Goal: Use online tool/utility: Utilize a website feature to perform a specific function

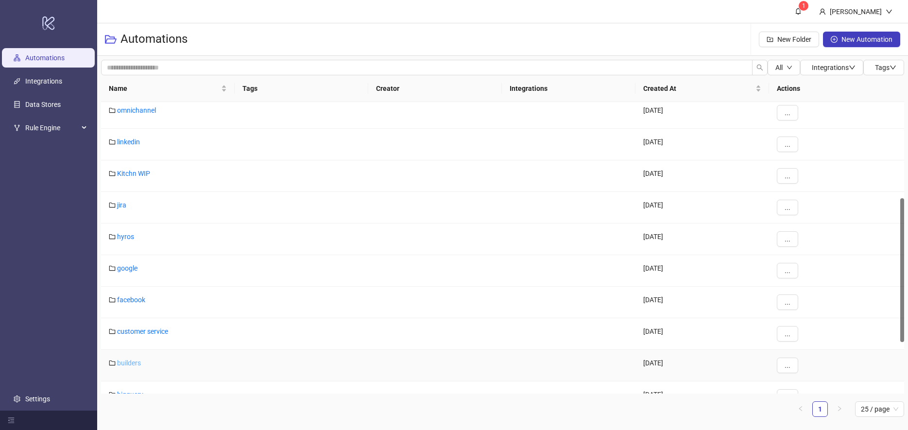
click at [136, 360] on link "builders" at bounding box center [129, 363] width 24 height 8
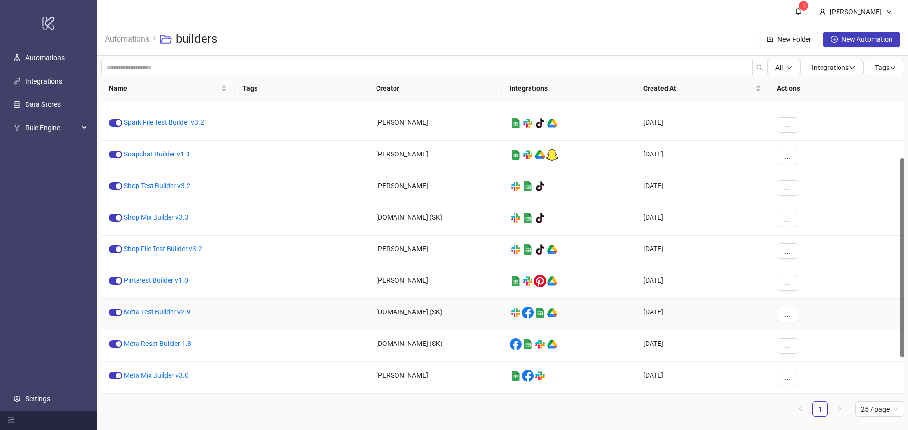
scroll to position [83, 0]
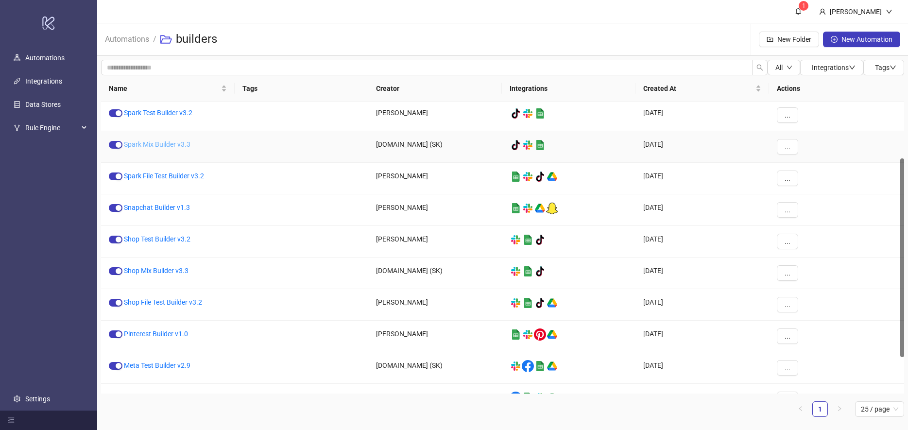
click at [157, 145] on link "Spark Mix Builder v3.3" at bounding box center [157, 144] width 67 height 8
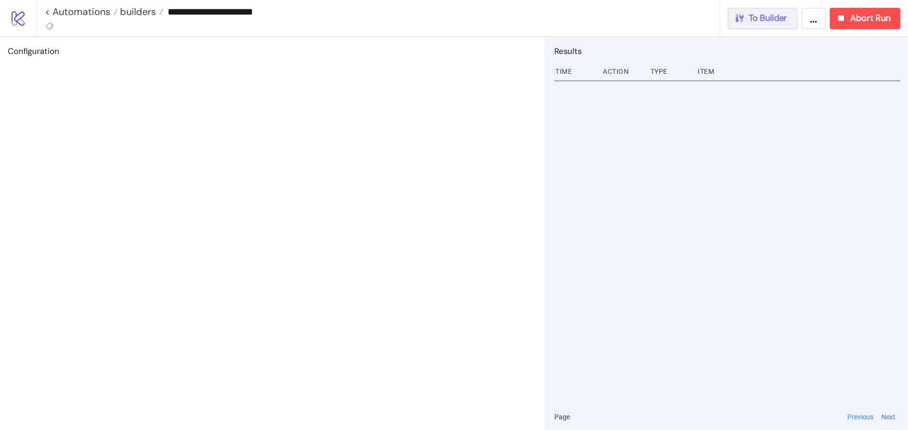
click at [747, 21] on div "To Builder" at bounding box center [760, 18] width 53 height 11
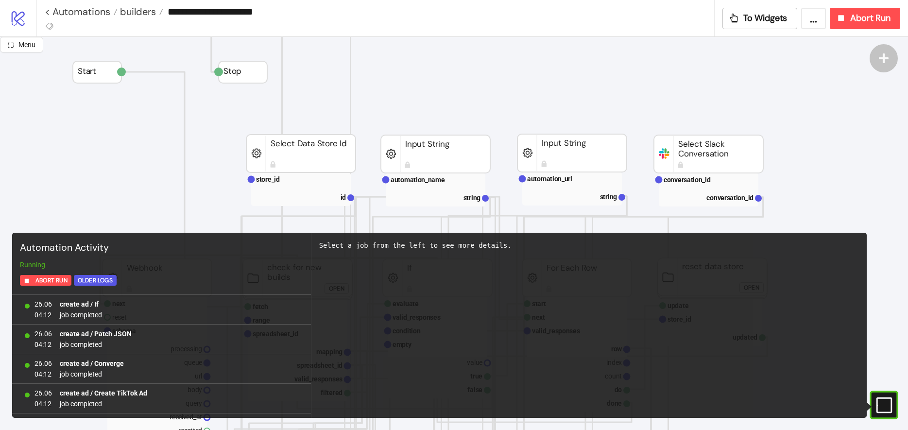
scroll to position [855, 0]
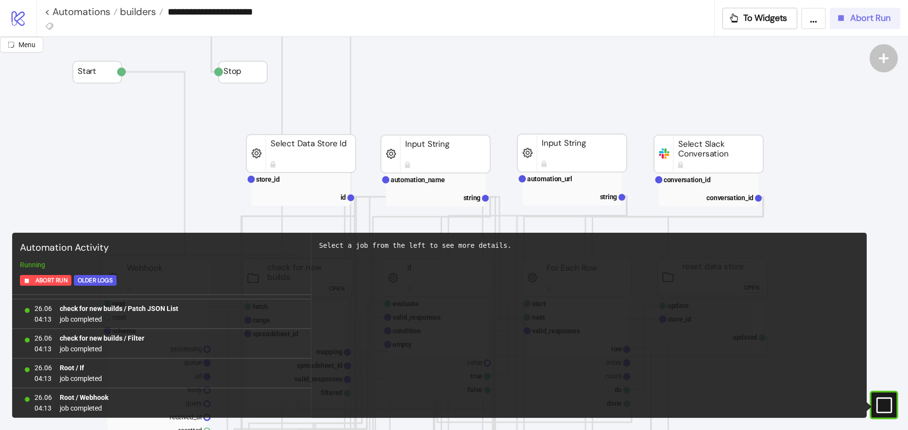
click at [855, 23] on span "Abort Run" at bounding box center [870, 18] width 40 height 11
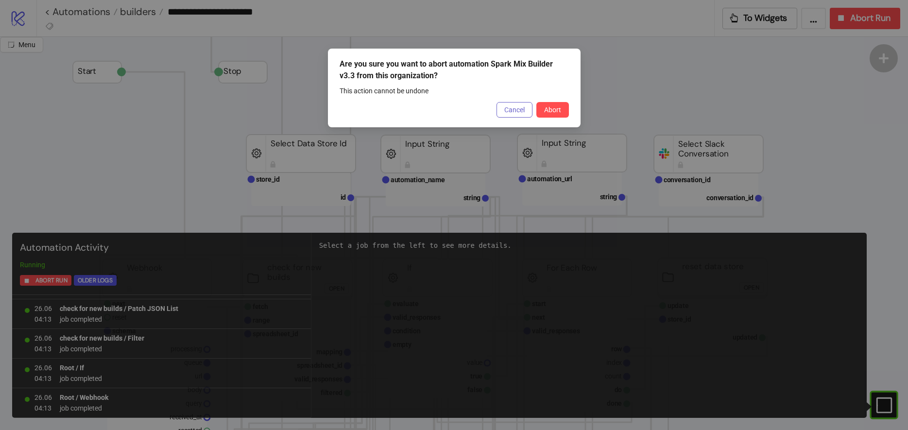
click at [513, 106] on span "Cancel" at bounding box center [514, 110] width 20 height 8
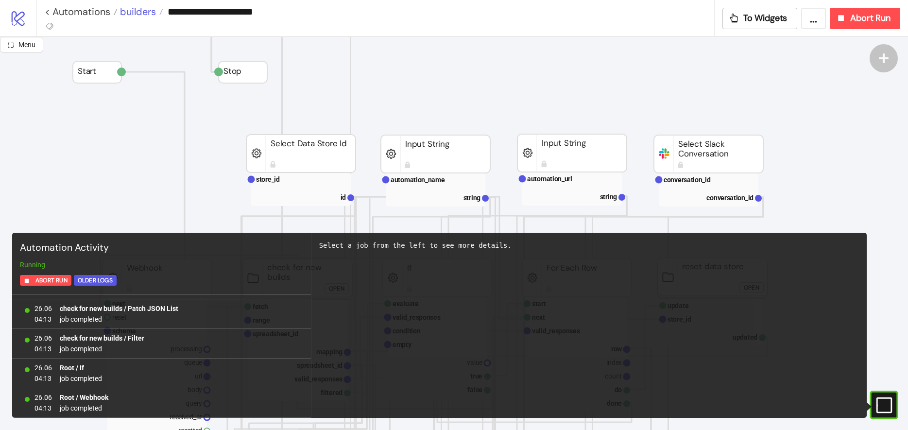
click at [143, 11] on span "builders" at bounding box center [137, 11] width 38 height 13
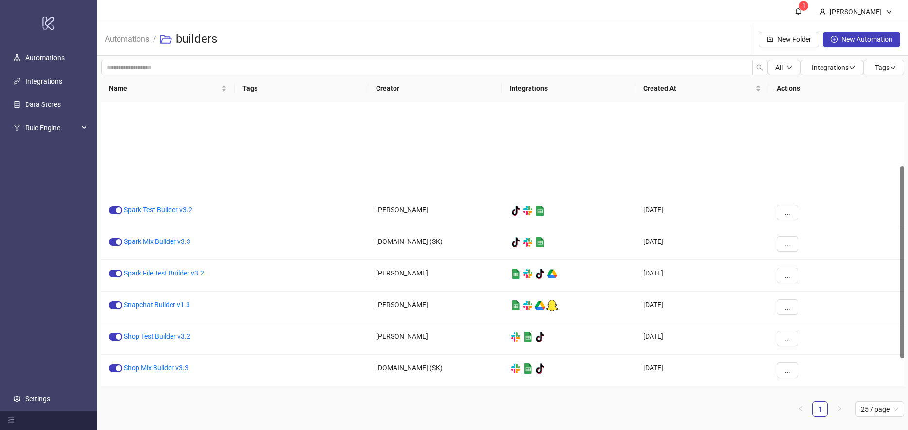
scroll to position [151, 0]
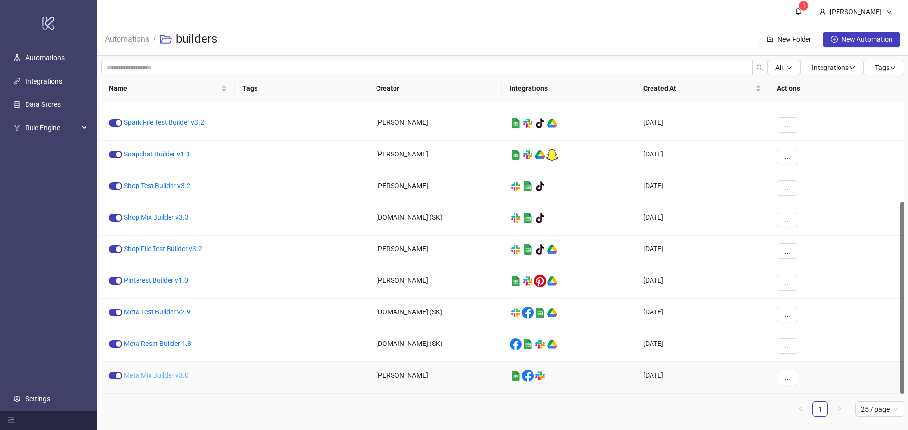
click at [158, 375] on link "Meta Mix Builder v3.0" at bounding box center [156, 375] width 65 height 8
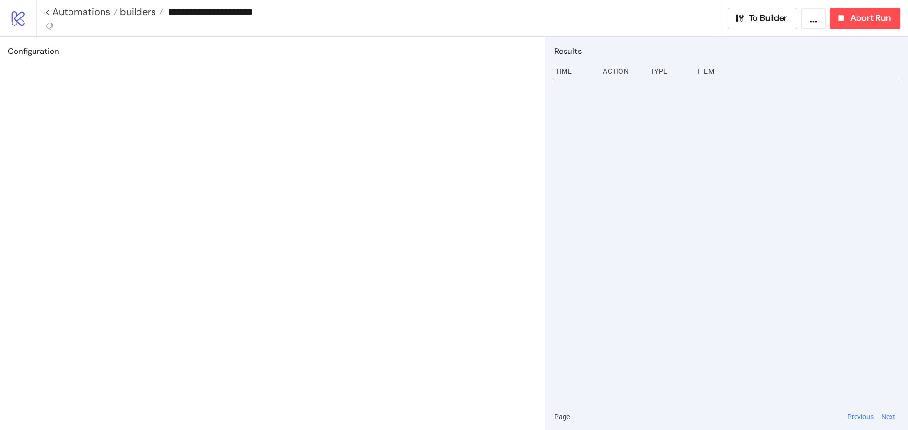
type input "**********"
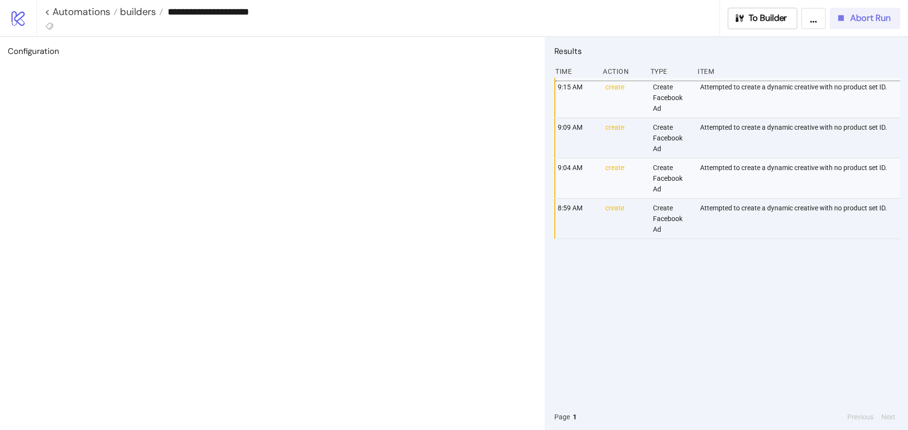
click at [858, 21] on span "Abort Run" at bounding box center [870, 18] width 40 height 11
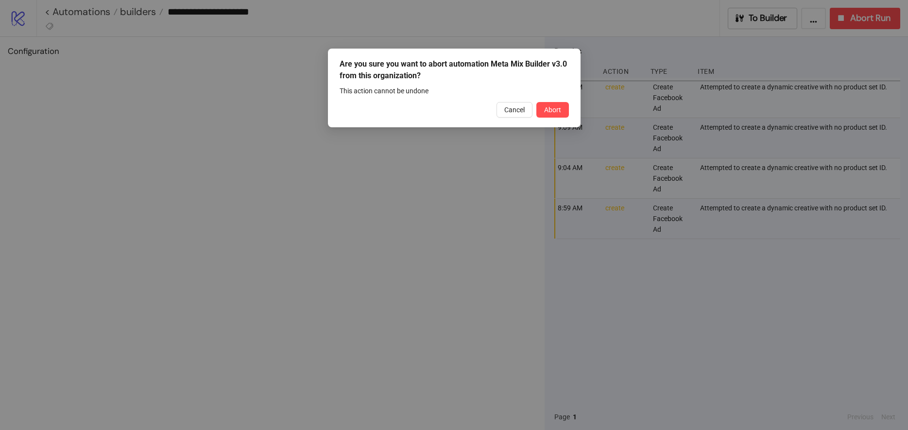
drag, startPoint x: 551, startPoint y: 114, endPoint x: 575, endPoint y: 121, distance: 25.4
click at [551, 114] on button "Abort" at bounding box center [552, 110] width 33 height 16
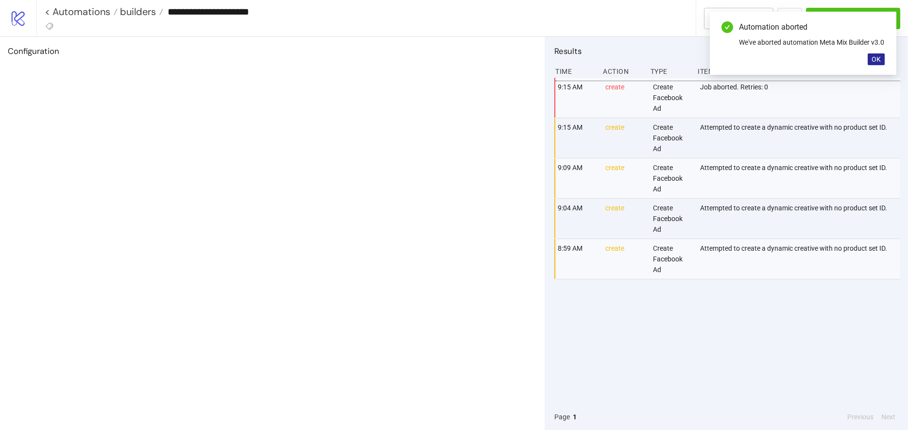
click at [878, 63] on span "OK" at bounding box center [875, 59] width 9 height 8
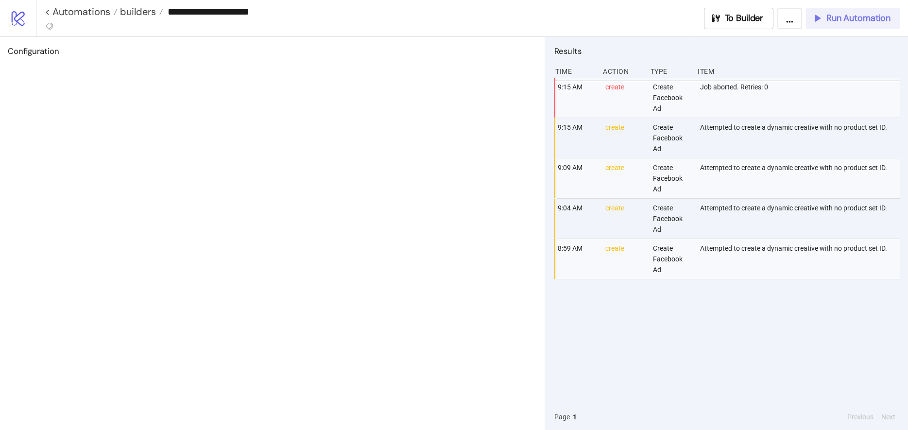
click at [839, 24] on button "Run Automation" at bounding box center [853, 18] width 94 height 21
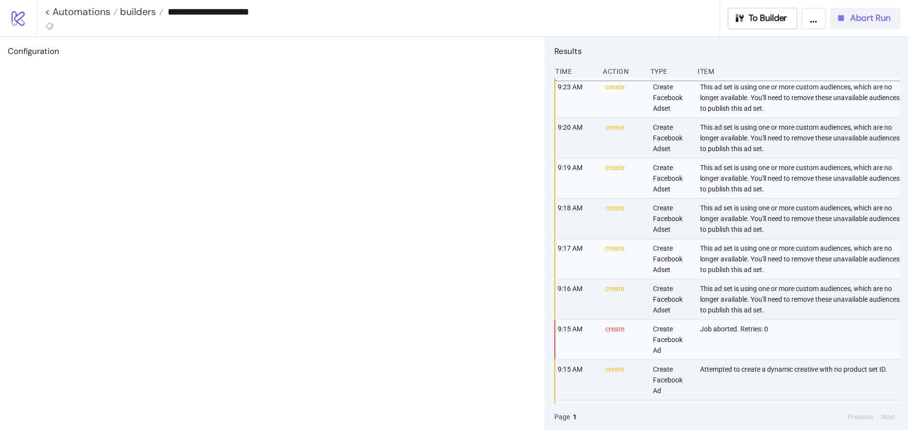
click at [850, 18] on span "Abort Run" at bounding box center [870, 18] width 40 height 11
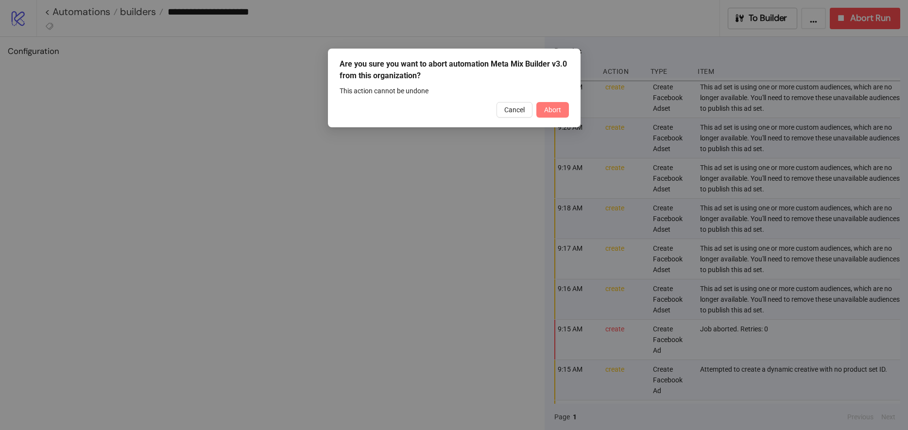
click at [550, 112] on span "Abort" at bounding box center [552, 110] width 17 height 8
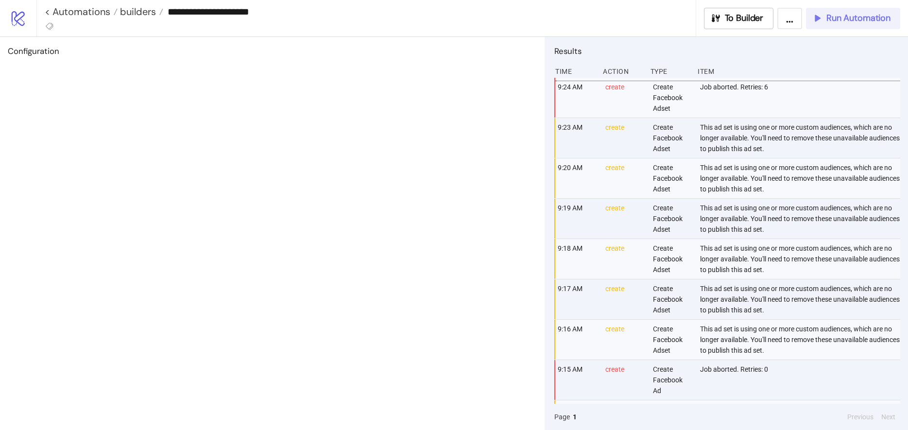
click at [836, 15] on span "Run Automation" at bounding box center [858, 18] width 64 height 11
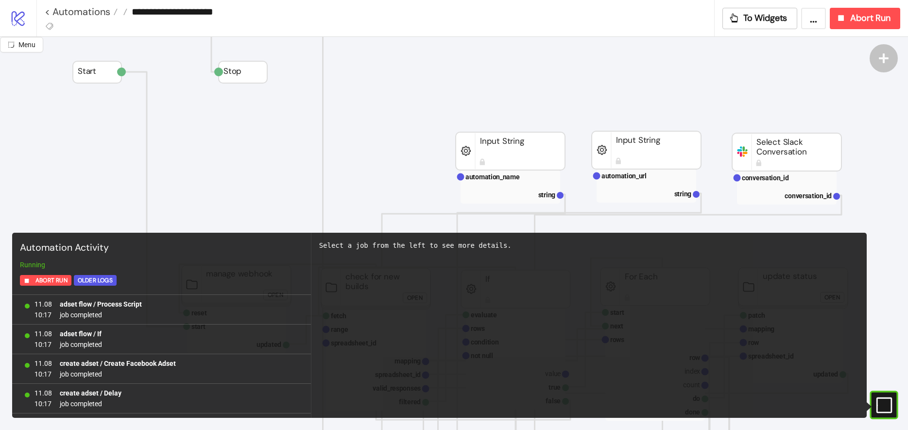
scroll to position [884, 0]
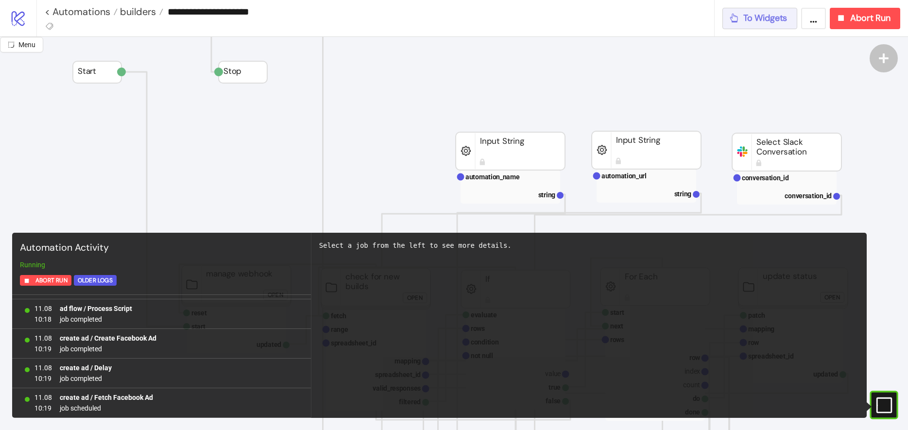
click at [773, 19] on span "To Widgets" at bounding box center [765, 18] width 44 height 11
